Goal: Information Seeking & Learning: Learn about a topic

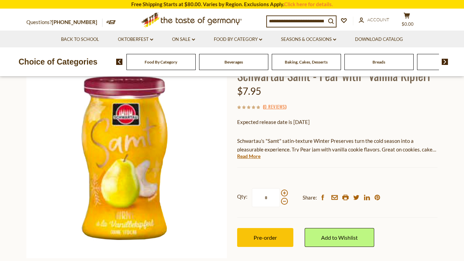
scroll to position [60, 0]
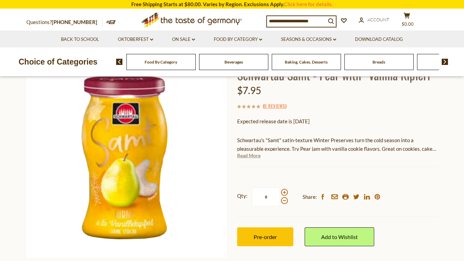
click at [252, 157] on link "Read More" at bounding box center [248, 155] width 23 height 7
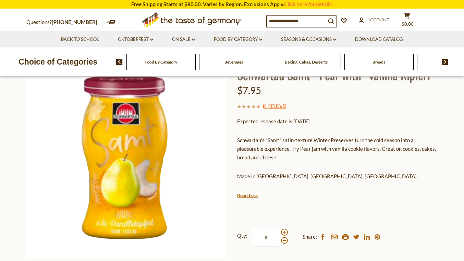
click at [277, 23] on input at bounding box center [296, 21] width 59 height 10
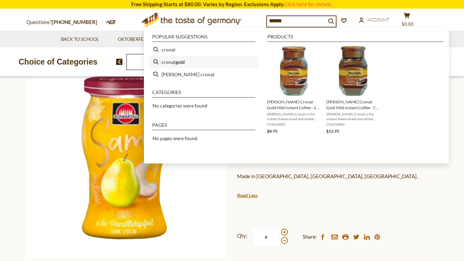
click at [179, 64] on b "gold" at bounding box center [180, 62] width 9 height 8
type input "**********"
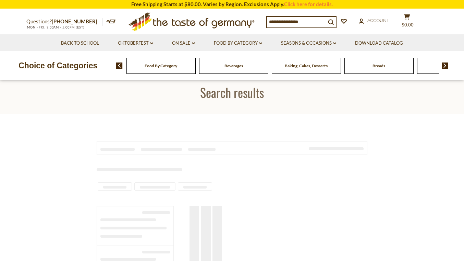
type input "**********"
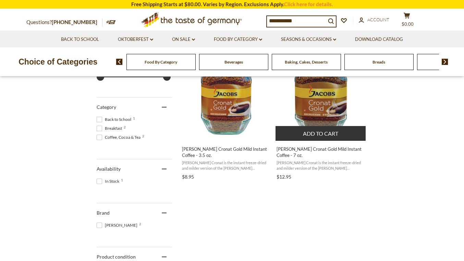
scroll to position [165, 0]
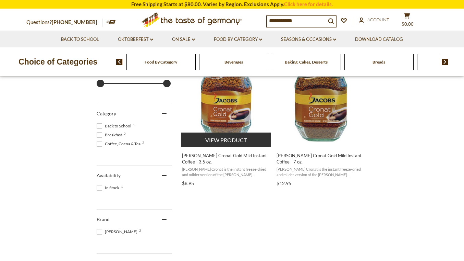
click at [222, 109] on img "Jacobs Cronat Gold Mild Instant Coffee - 3.5 oz." at bounding box center [226, 95] width 91 height 91
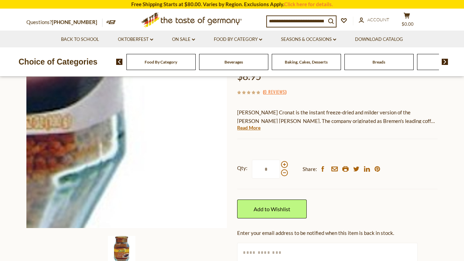
scroll to position [88, 0]
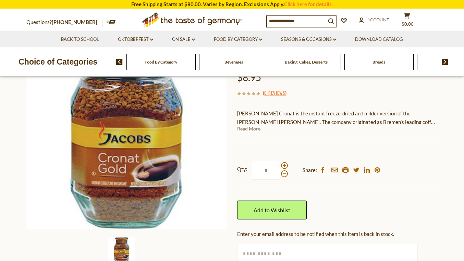
click at [247, 128] on link "Read More" at bounding box center [248, 128] width 23 height 7
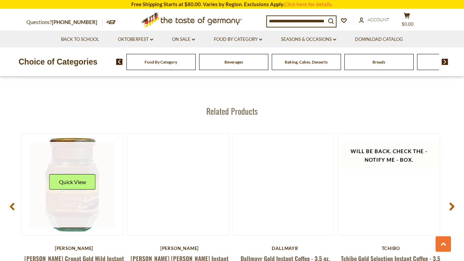
scroll to position [921, 0]
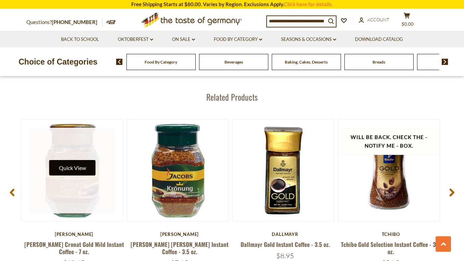
click at [76, 160] on button "Quick View" at bounding box center [72, 167] width 46 height 15
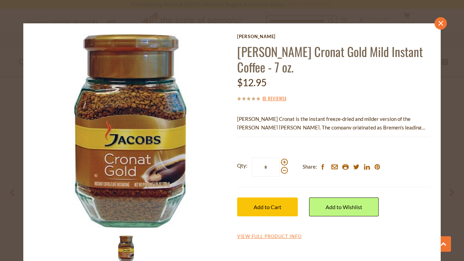
click at [440, 23] on icon "close" at bounding box center [440, 23] width 5 height 5
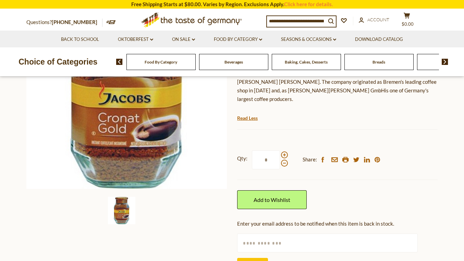
scroll to position [127, 0]
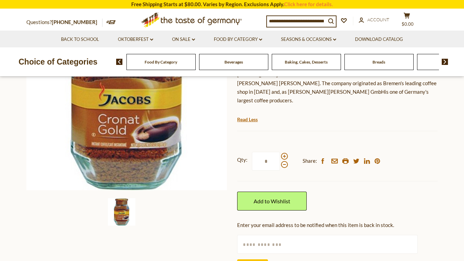
click at [297, 19] on input at bounding box center [296, 21] width 59 height 10
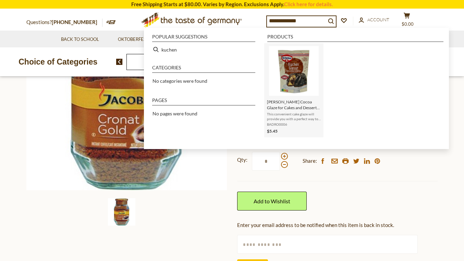
type input "**********"
click at [284, 107] on span "Dr. Oetker Cocoa Glaze for Cakes and Desserts 5.3 oz." at bounding box center [294, 105] width 54 height 12
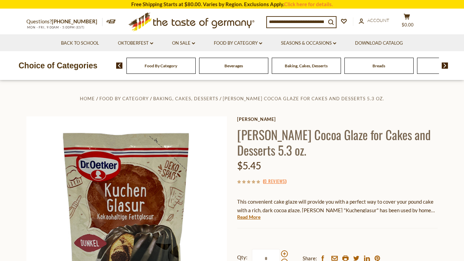
click at [300, 19] on input at bounding box center [296, 22] width 59 height 10
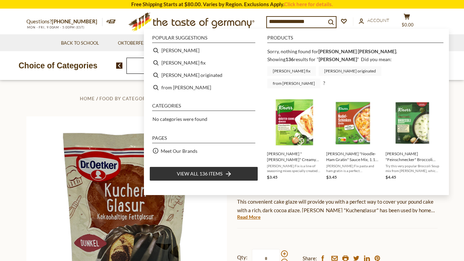
type input "*****"
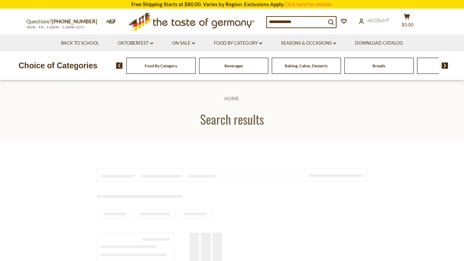
type input "*****"
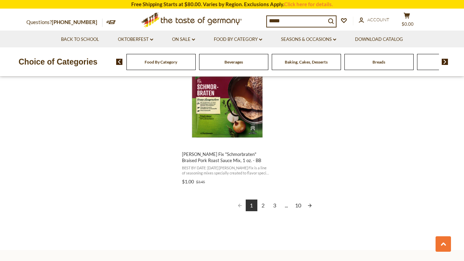
scroll to position [1214, 0]
click at [265, 204] on link "2" at bounding box center [263, 205] width 12 height 12
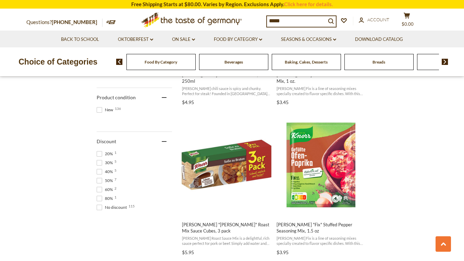
scroll to position [405, 0]
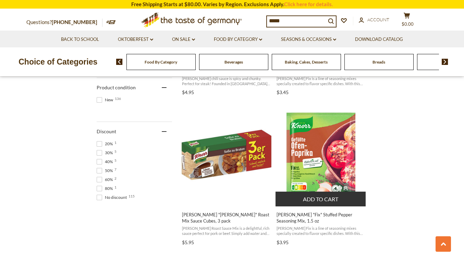
click at [321, 161] on img "Knorr" at bounding box center [321, 154] width 91 height 91
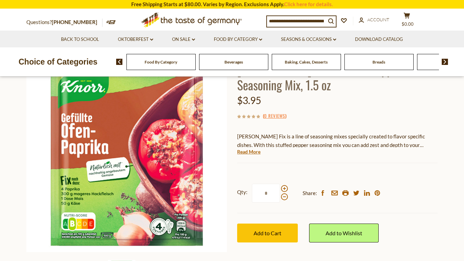
scroll to position [66, 0]
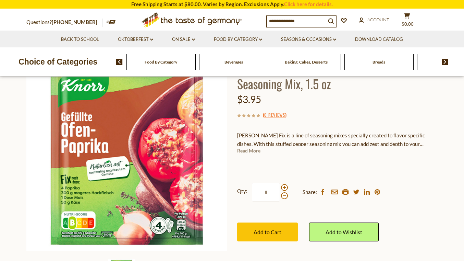
click at [255, 150] on link "Read More" at bounding box center [248, 150] width 23 height 7
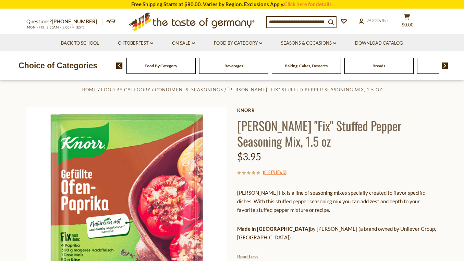
scroll to position [0, 0]
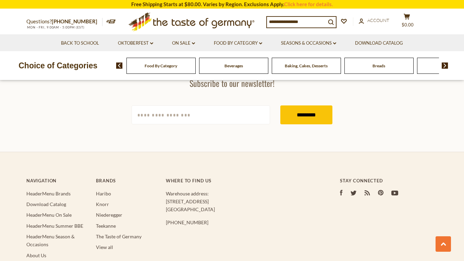
type input "*****"
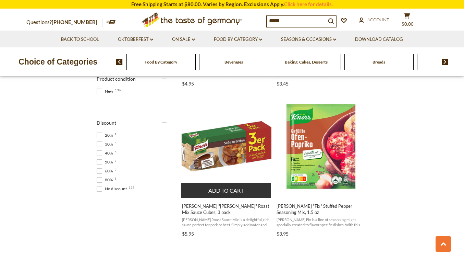
scroll to position [416, 0]
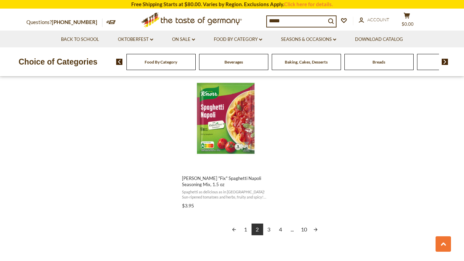
scroll to position [1190, 0]
click at [245, 223] on link "1" at bounding box center [246, 229] width 12 height 12
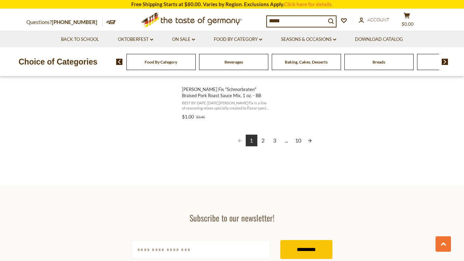
scroll to position [1284, 0]
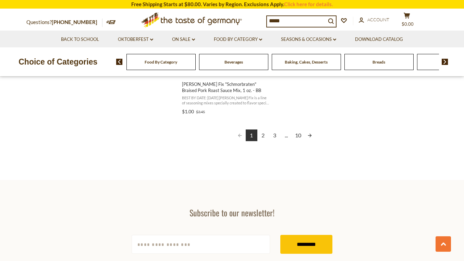
click at [276, 135] on link "3" at bounding box center [275, 135] width 12 height 12
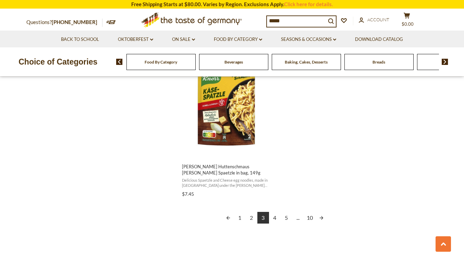
scroll to position [1202, 0]
click at [277, 217] on link "4" at bounding box center [275, 217] width 12 height 12
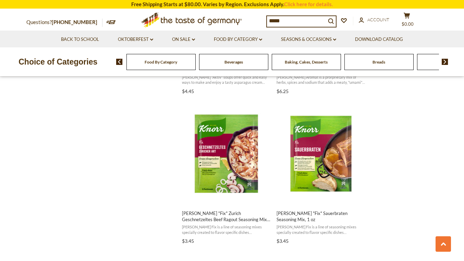
scroll to position [1006, 0]
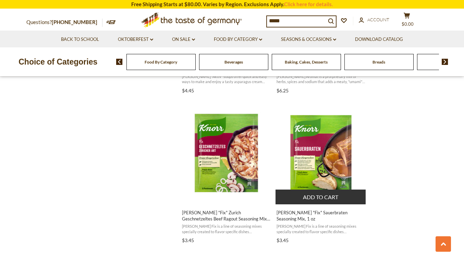
click at [326, 154] on img "Knorr" at bounding box center [321, 152] width 91 height 91
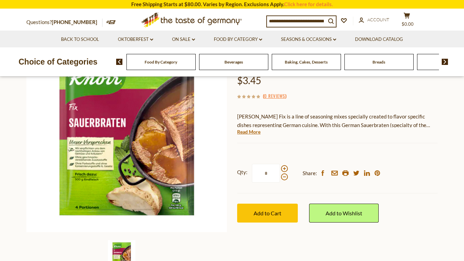
scroll to position [87, 0]
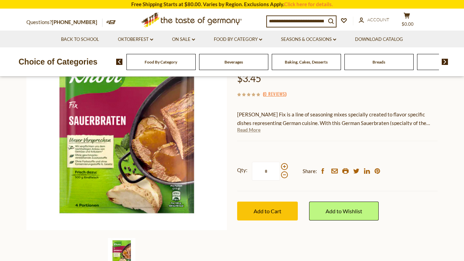
click at [250, 126] on link "Read More" at bounding box center [248, 129] width 23 height 7
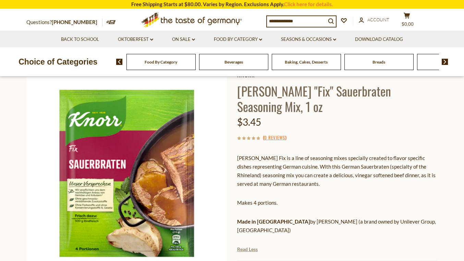
scroll to position [39, 0]
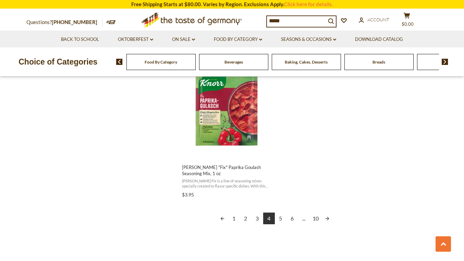
scroll to position [1203, 0]
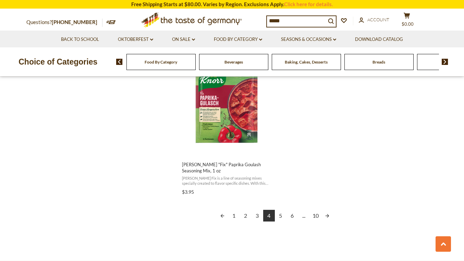
click at [281, 209] on link "5" at bounding box center [281, 215] width 12 height 12
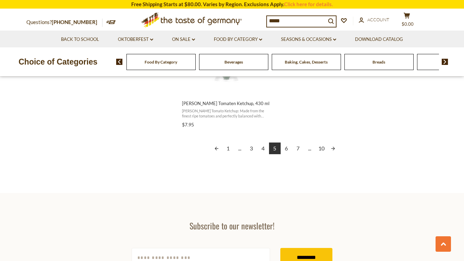
scroll to position [1274, 0]
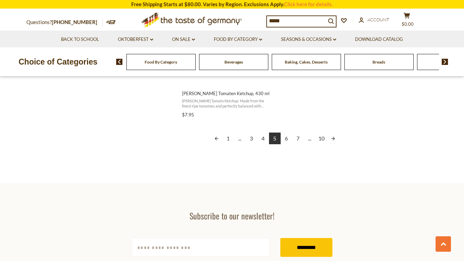
click at [288, 140] on link "6" at bounding box center [287, 138] width 12 height 12
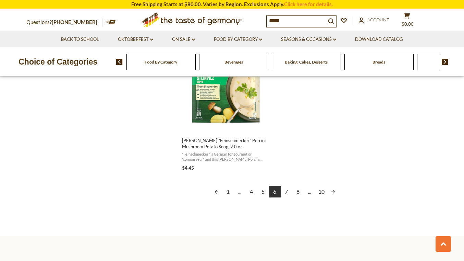
scroll to position [1248, 0]
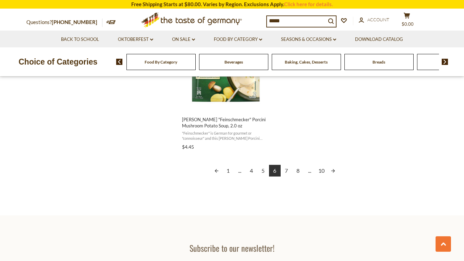
click at [287, 171] on link "7" at bounding box center [287, 171] width 12 height 12
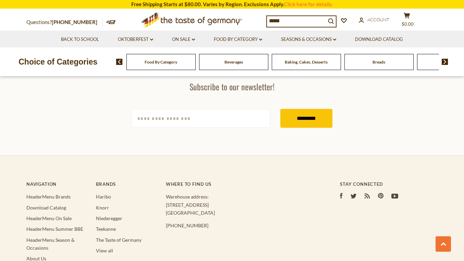
scroll to position [1319, 0]
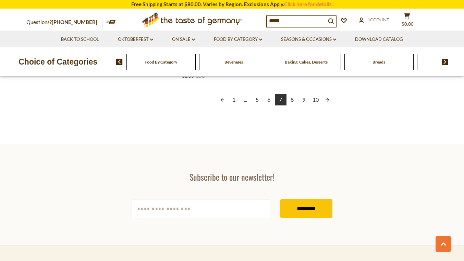
click at [294, 100] on link "8" at bounding box center [293, 100] width 12 height 12
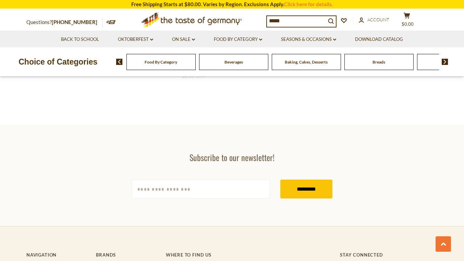
scroll to position [485, 0]
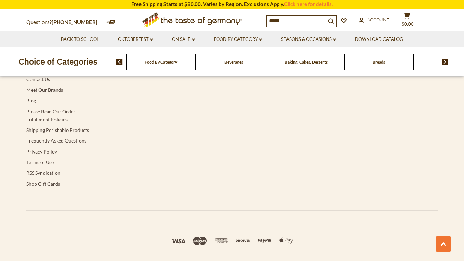
scroll to position [1611, 0]
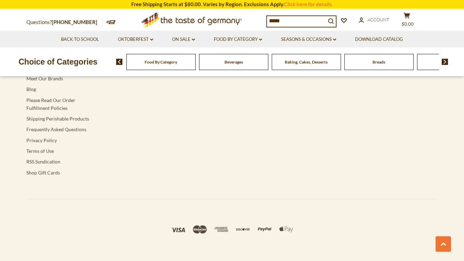
click at [300, 22] on input "*****" at bounding box center [296, 21] width 59 height 10
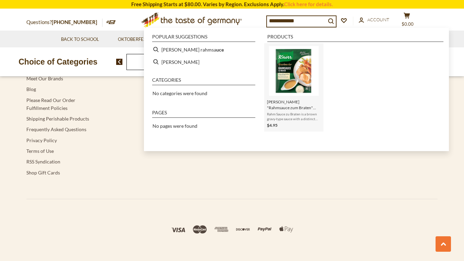
type input "**********"
click at [300, 71] on img "Instant Search Results" at bounding box center [294, 71] width 50 height 50
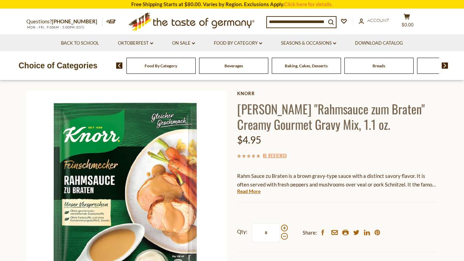
scroll to position [26, 0]
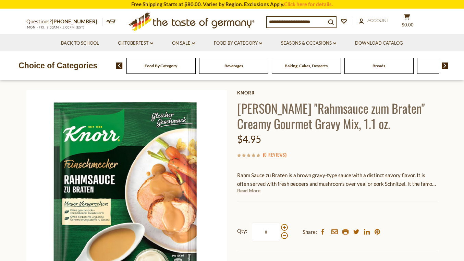
click at [254, 190] on link "Read More" at bounding box center [248, 190] width 23 height 7
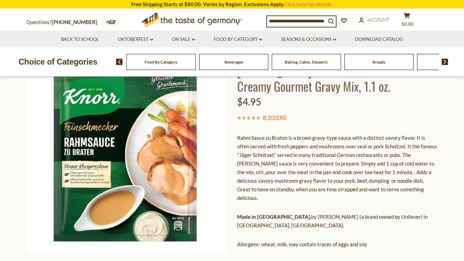
scroll to position [65, 0]
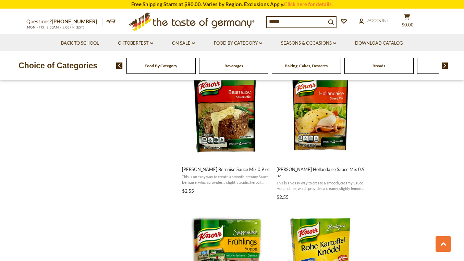
scroll to position [1595, 0]
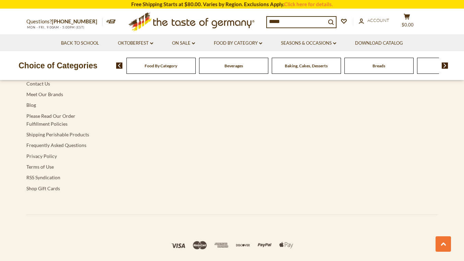
click at [276, 20] on input "*****" at bounding box center [296, 22] width 59 height 10
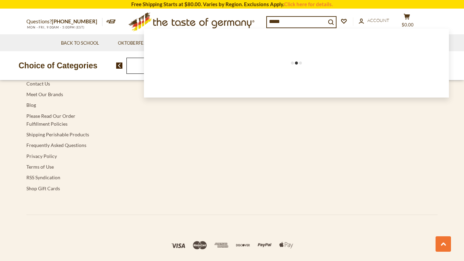
click at [276, 20] on input "*****" at bounding box center [296, 22] width 59 height 10
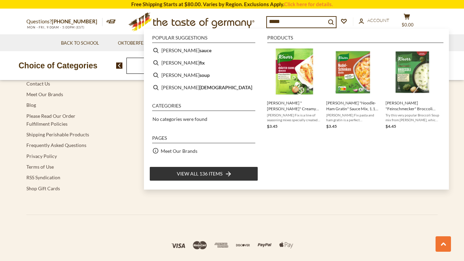
click at [276, 20] on input "*****" at bounding box center [296, 22] width 59 height 10
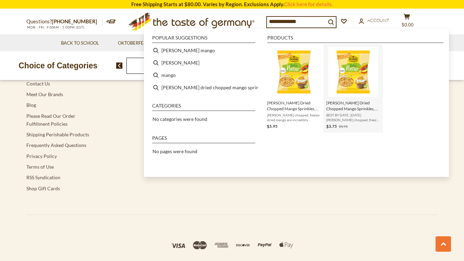
type input "**********"
click at [356, 114] on span "BEST BY DATE: JULY 2025 Pickerd's chopped, freeze-dried mango are incredibly fl…" at bounding box center [353, 117] width 54 height 10
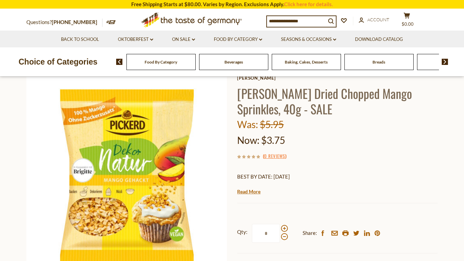
scroll to position [43, 0]
